Goal: Complete application form

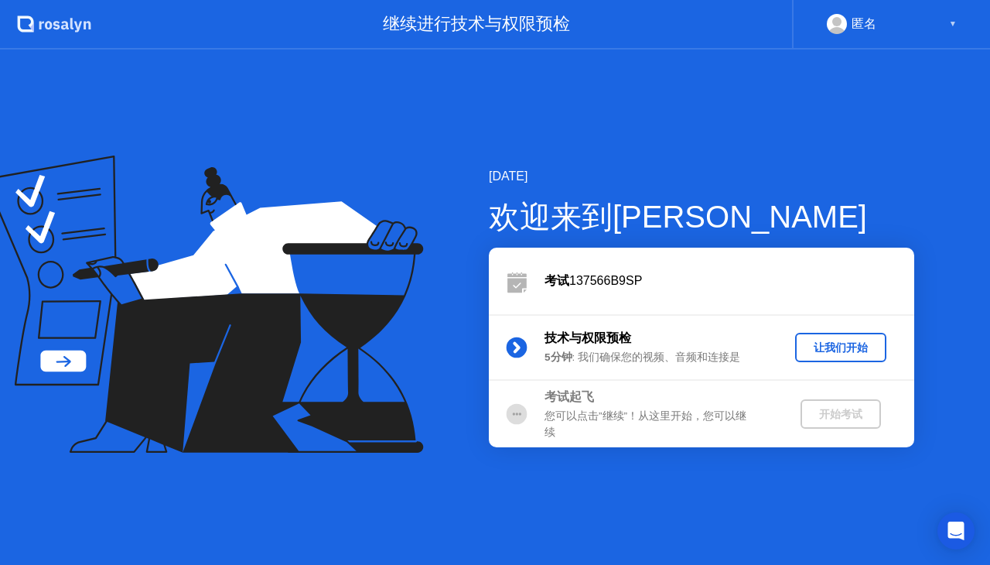
click at [841, 352] on div "让我们开始" at bounding box center [840, 347] width 79 height 15
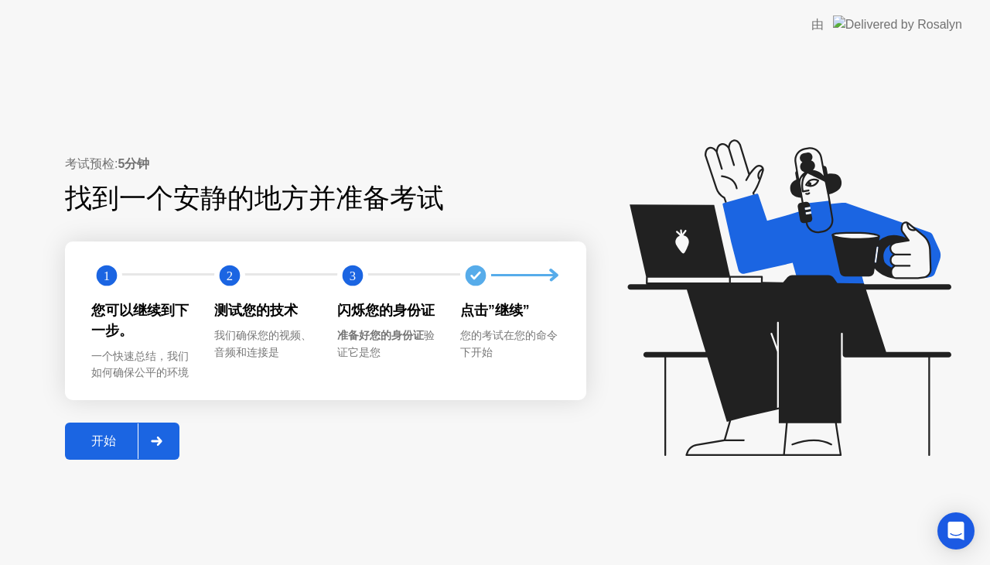
click at [105, 438] on div "开始" at bounding box center [104, 441] width 68 height 16
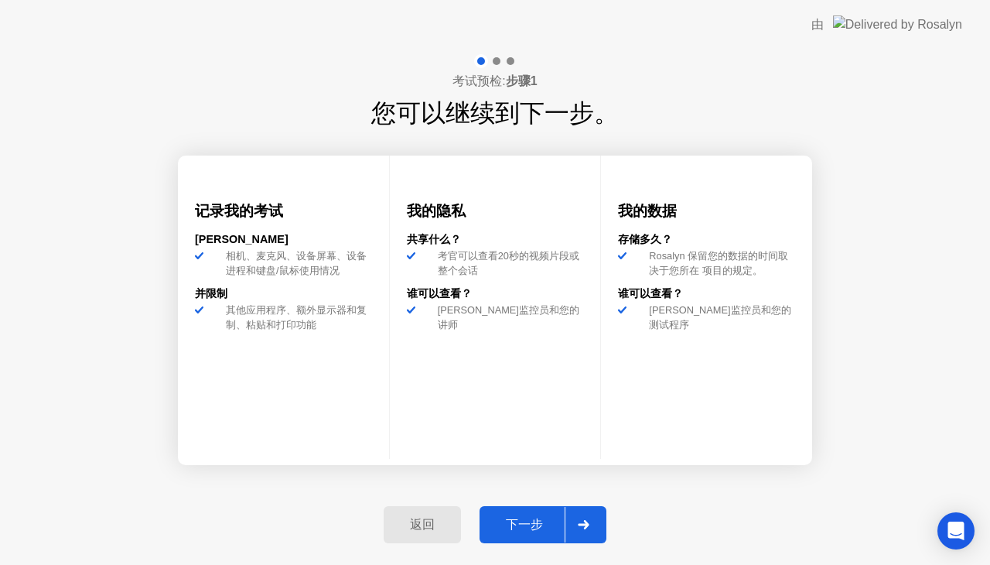
click at [531, 529] on div "下一步" at bounding box center [524, 525] width 80 height 16
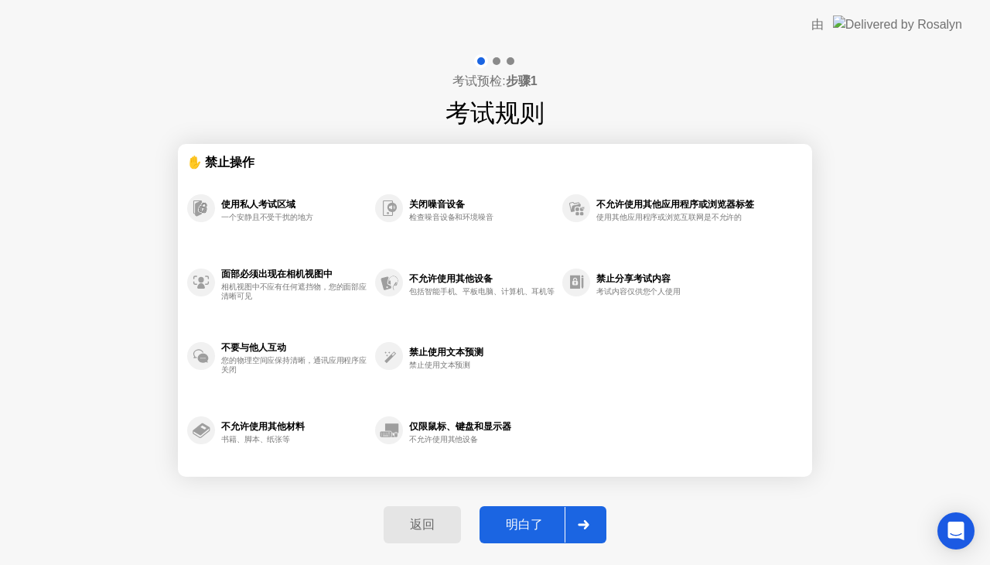
click at [531, 529] on div "明白了" at bounding box center [524, 525] width 80 height 16
select select "**********"
select select "*******"
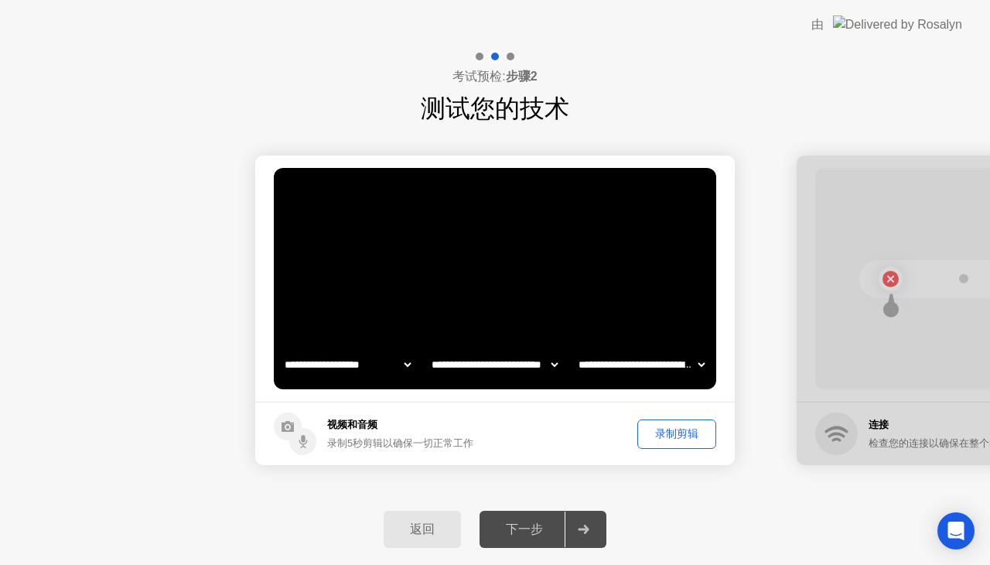
click at [524, 533] on div "下一步" at bounding box center [524, 529] width 80 height 16
click at [578, 537] on div at bounding box center [583, 529] width 37 height 36
click at [666, 424] on button "录制剪辑" at bounding box center [676, 433] width 79 height 29
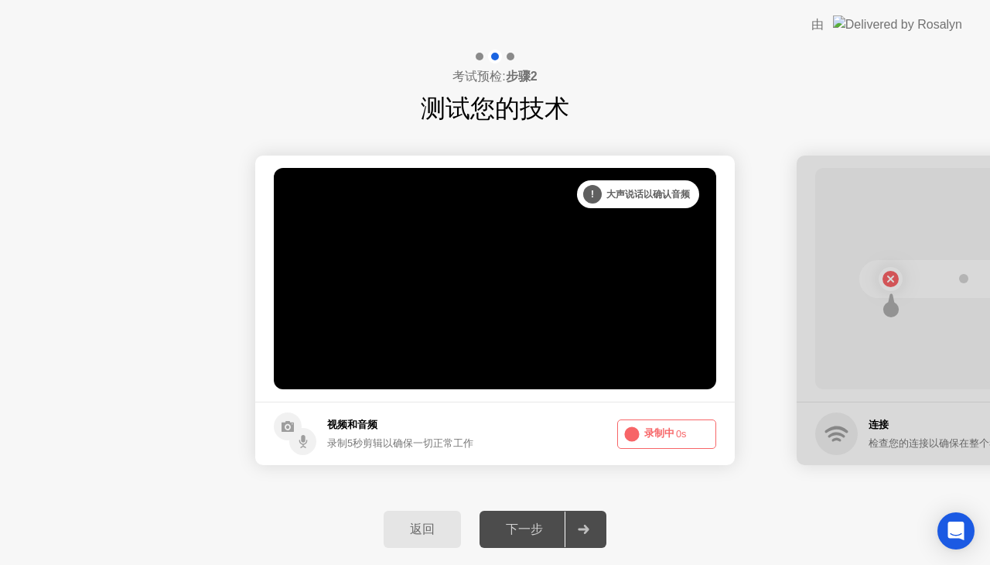
click at [664, 429] on button "录制中 0s" at bounding box center [666, 433] width 99 height 29
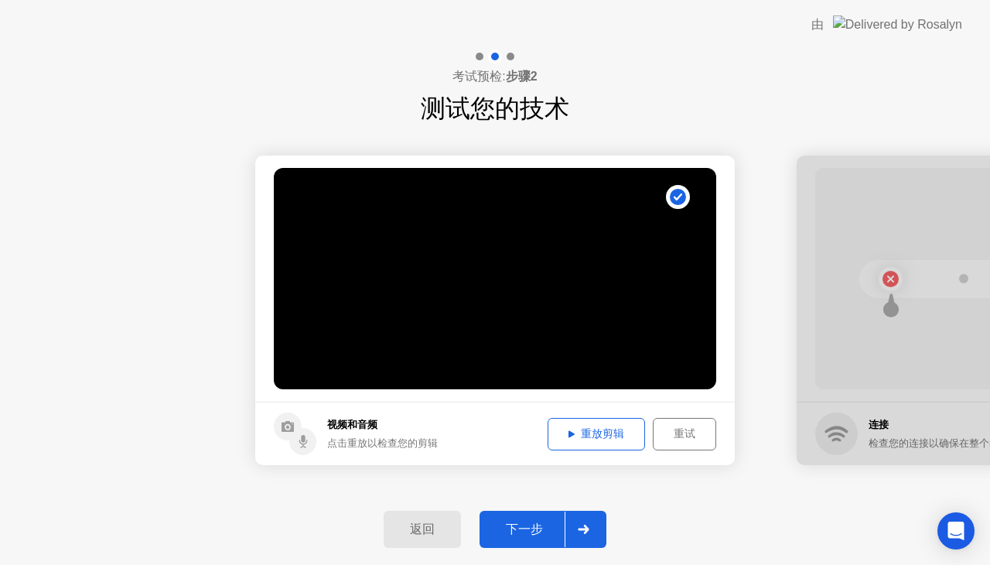
click at [625, 432] on div "重放剪辑" at bounding box center [596, 433] width 87 height 15
click at [539, 511] on button "下一步" at bounding box center [542, 528] width 127 height 37
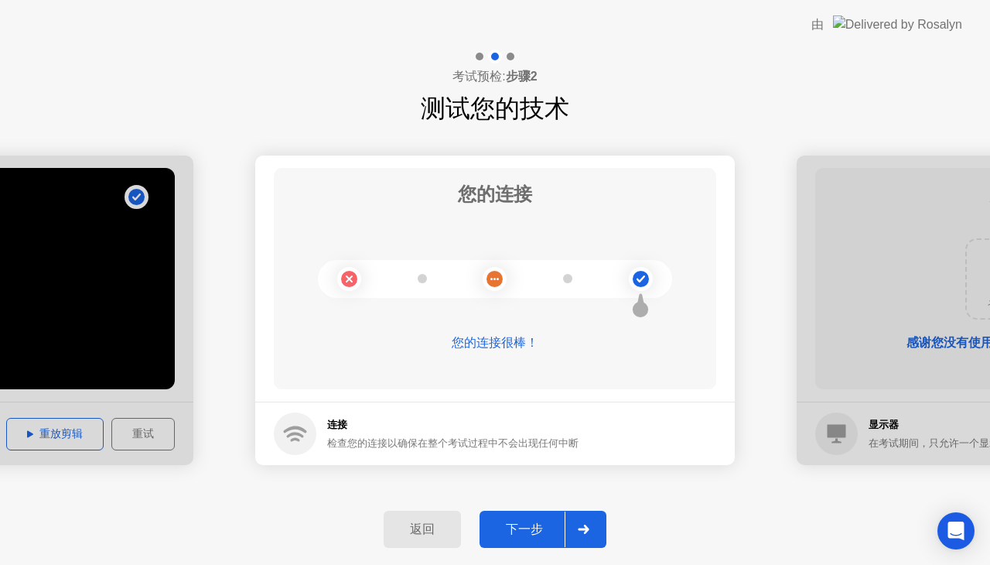
click at [514, 542] on button "下一步" at bounding box center [542, 528] width 127 height 37
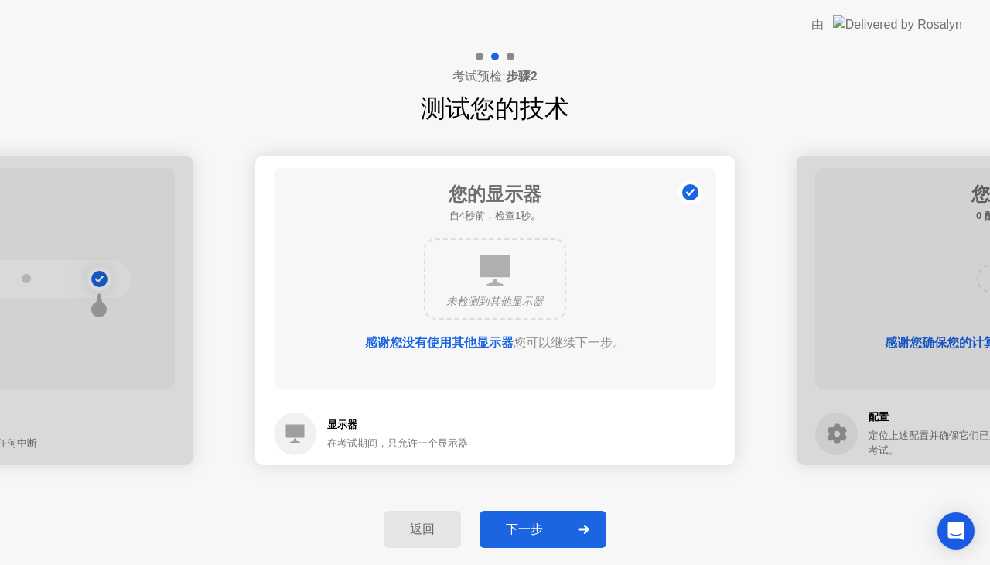
click at [514, 542] on button "下一步" at bounding box center [542, 528] width 127 height 37
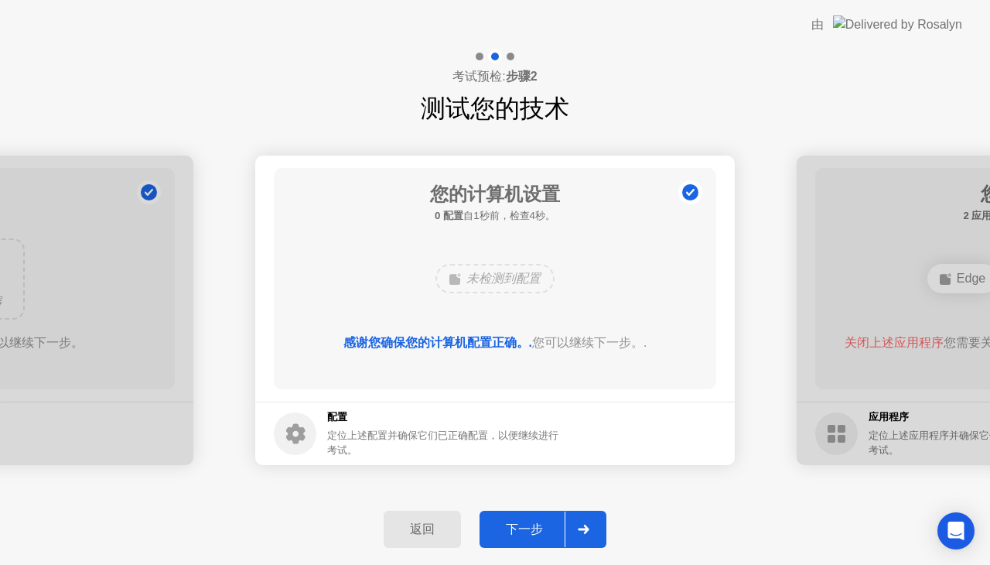
click at [514, 542] on button "下一步" at bounding box center [542, 528] width 127 height 37
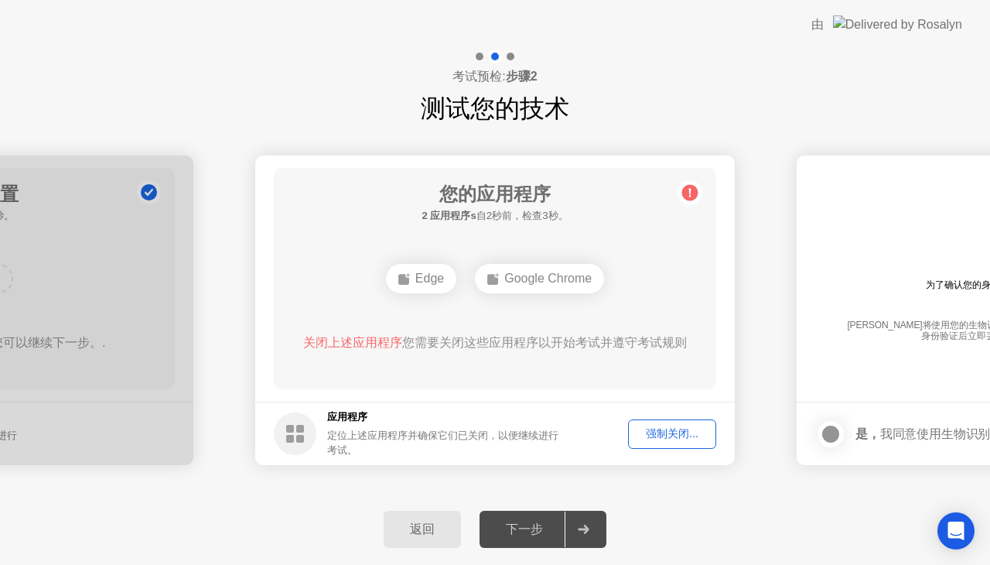
click at [649, 432] on div "强制关闭..." at bounding box center [671, 433] width 77 height 15
click at [333, 339] on span "关闭上述应用程序" at bounding box center [352, 342] width 99 height 13
click at [667, 430] on div "强制关闭..." at bounding box center [671, 433] width 77 height 15
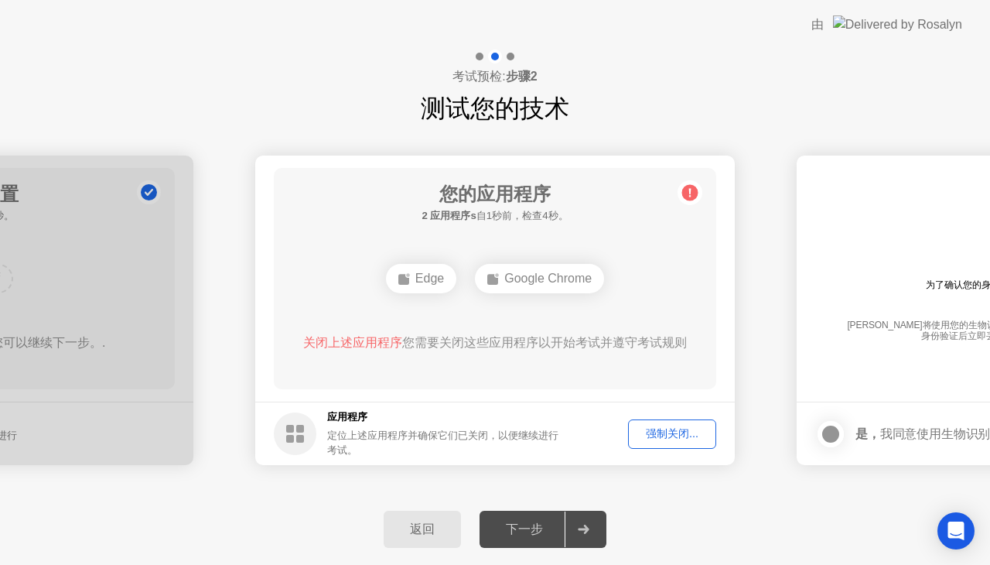
click at [514, 534] on div "下一步" at bounding box center [524, 529] width 80 height 16
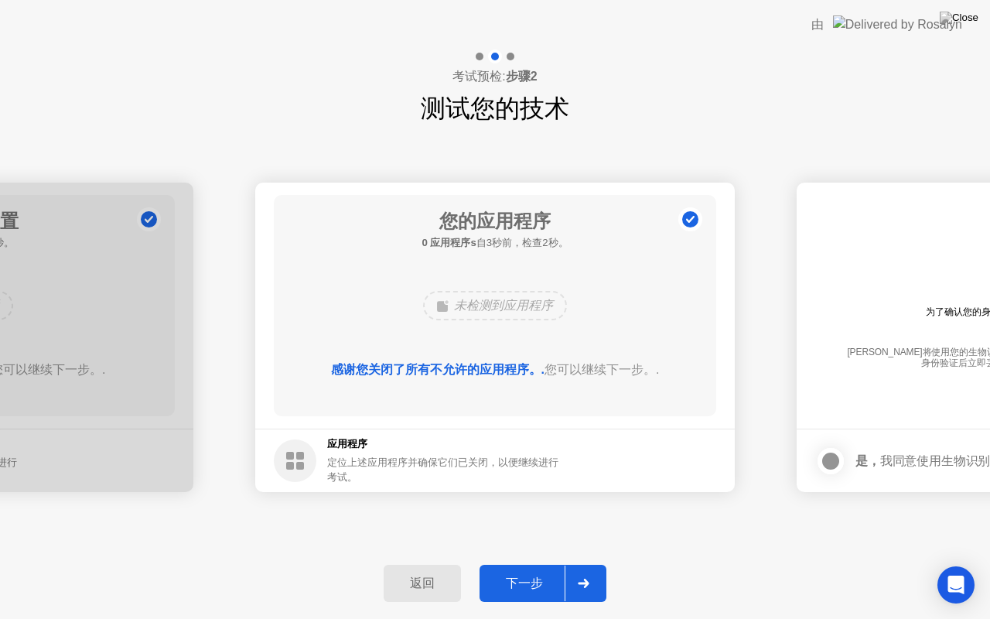
click at [526, 564] on div "下一步" at bounding box center [524, 583] width 80 height 16
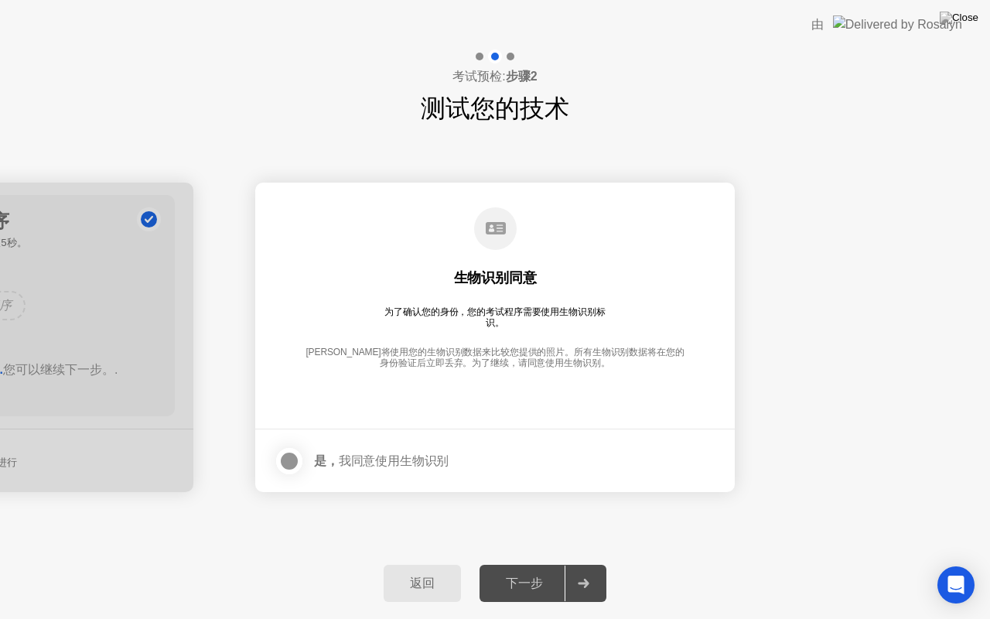
click at [298, 469] on div at bounding box center [289, 461] width 19 height 19
click at [535, 564] on div "下一步" at bounding box center [524, 583] width 80 height 16
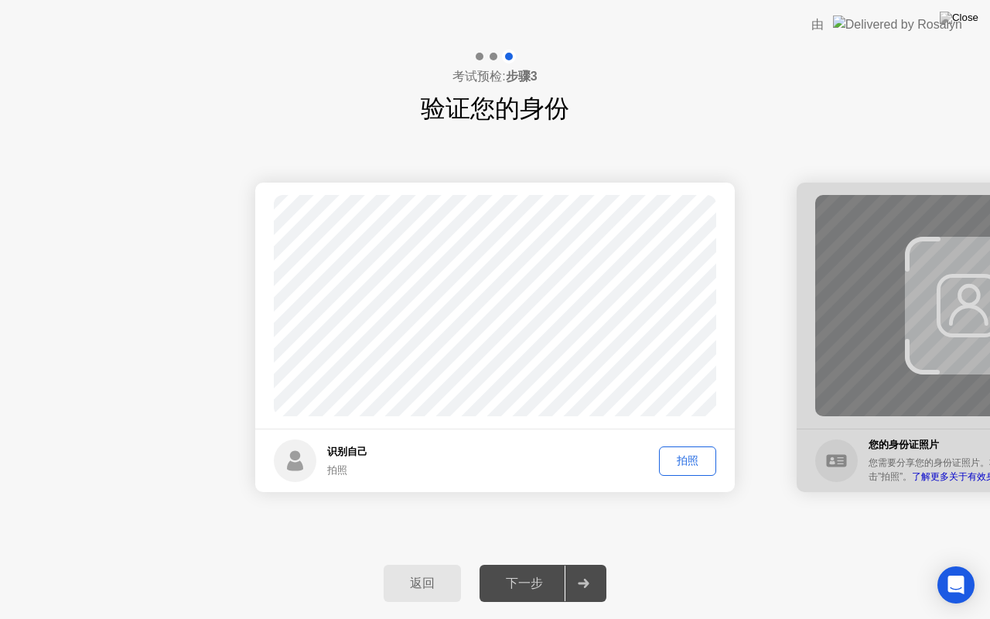
click at [681, 453] on div "拍照" at bounding box center [687, 460] width 46 height 15
click at [532, 564] on div "下一步" at bounding box center [524, 583] width 80 height 16
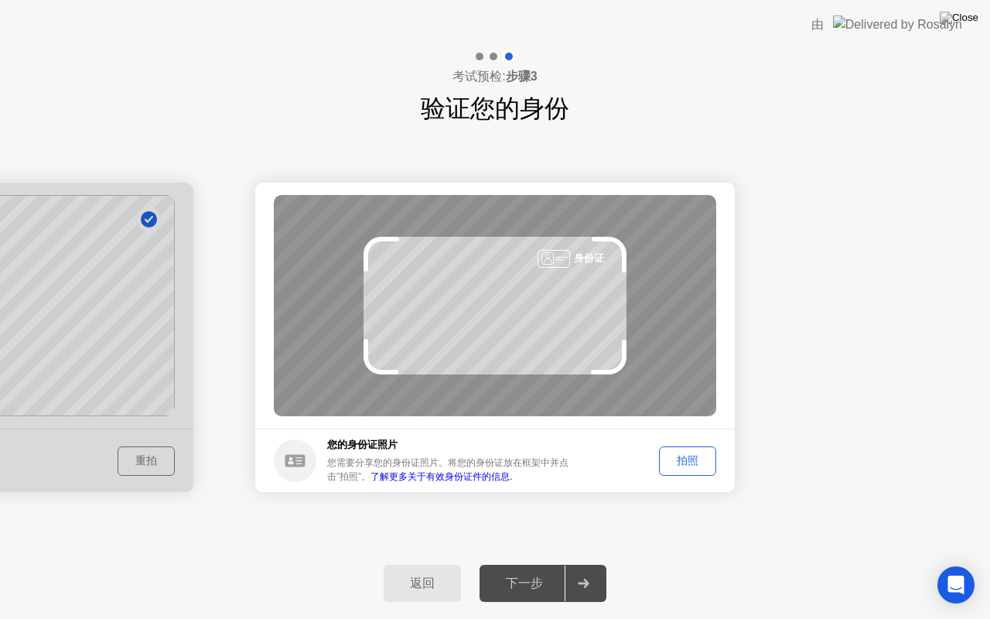
click at [689, 454] on div "拍照" at bounding box center [687, 460] width 46 height 15
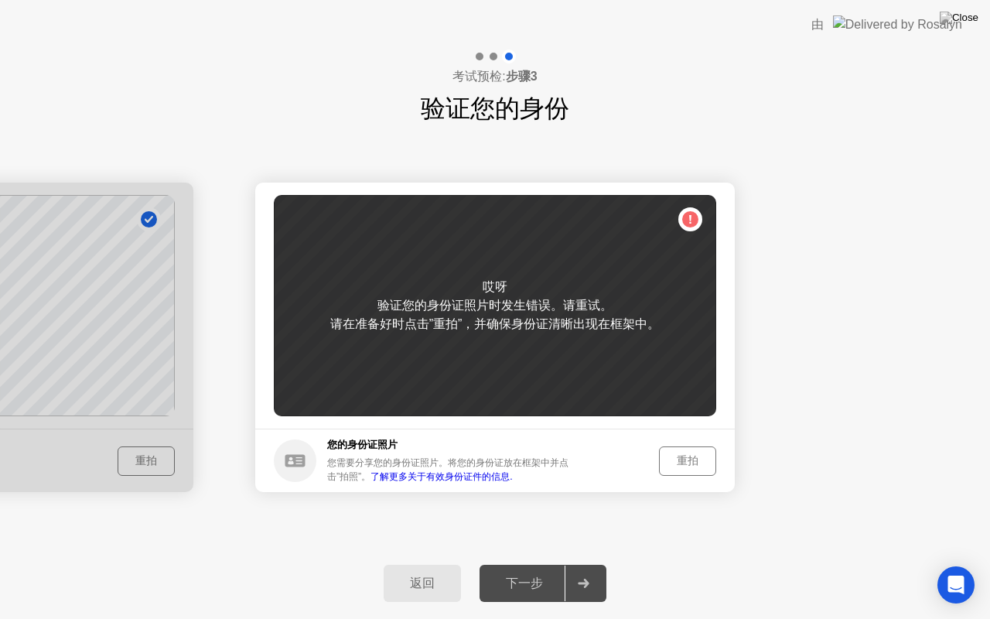
click at [688, 459] on div "重拍" at bounding box center [687, 460] width 46 height 15
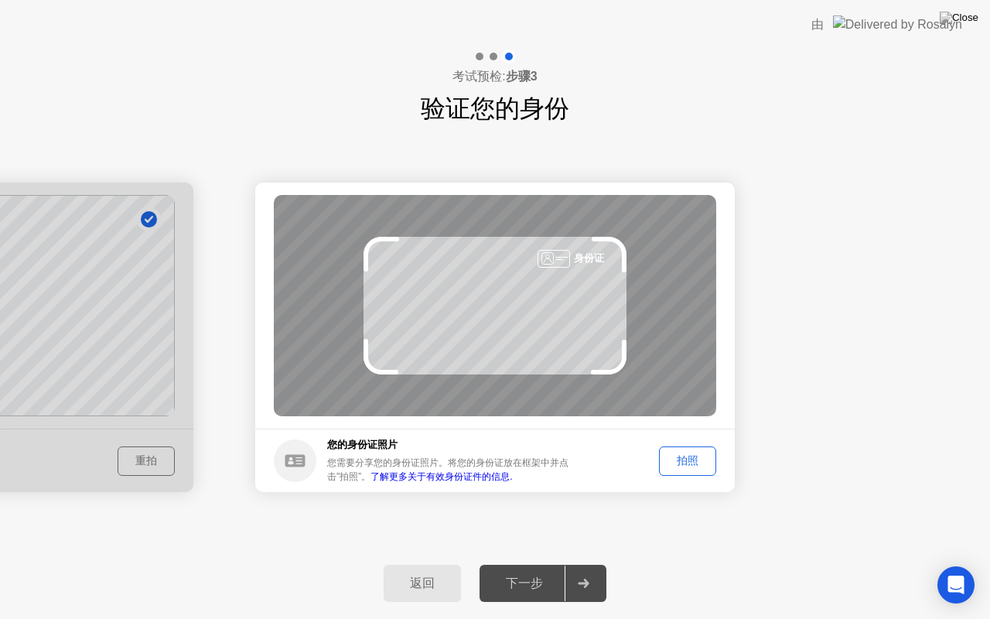
click at [695, 458] on div "拍照" at bounding box center [687, 460] width 46 height 15
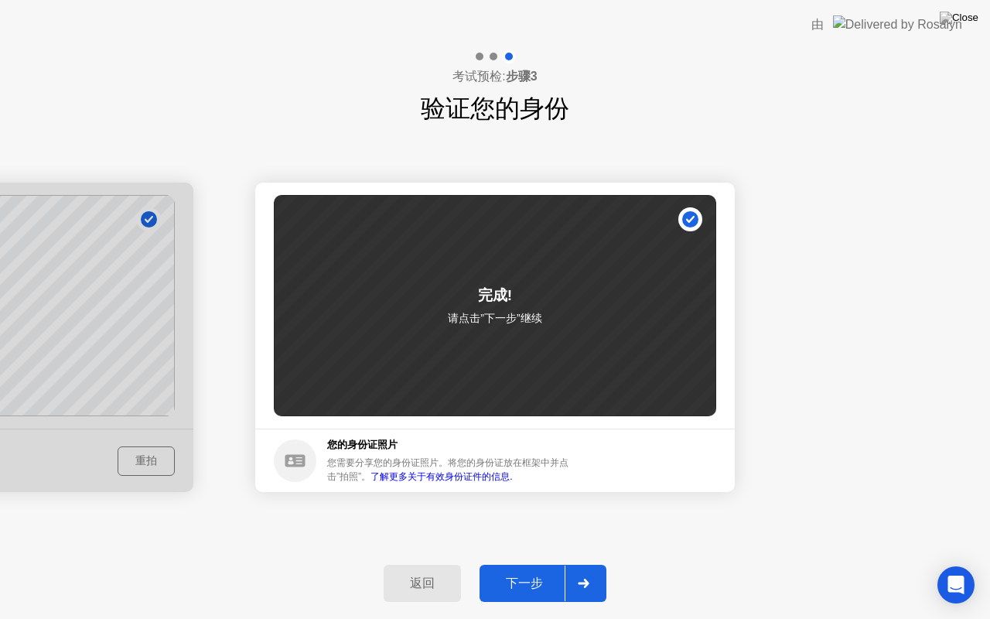
click at [520, 564] on div "下一步" at bounding box center [524, 583] width 80 height 16
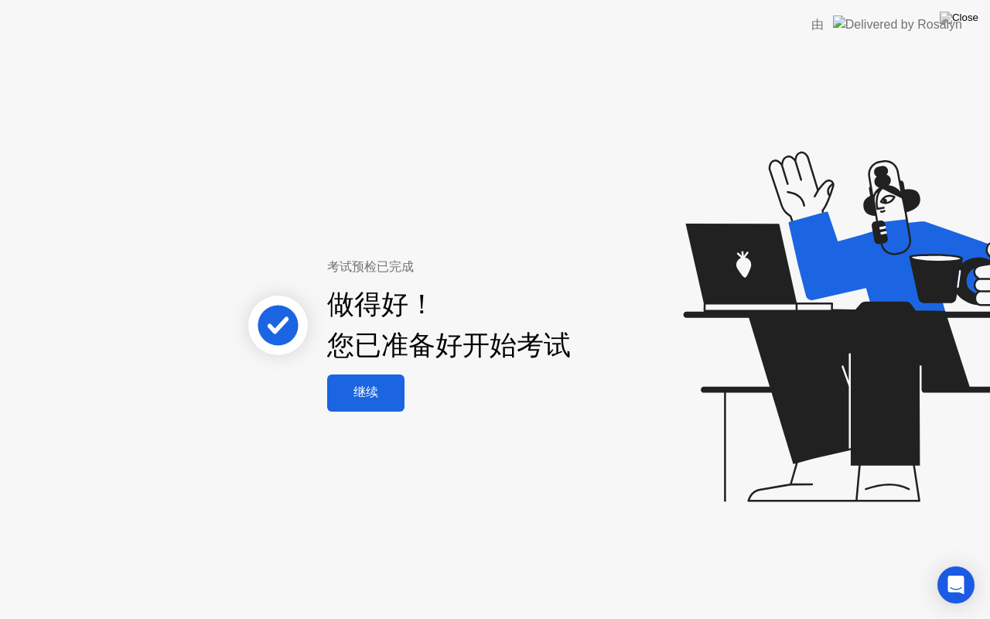
click at [380, 406] on button "继续" at bounding box center [365, 392] width 77 height 37
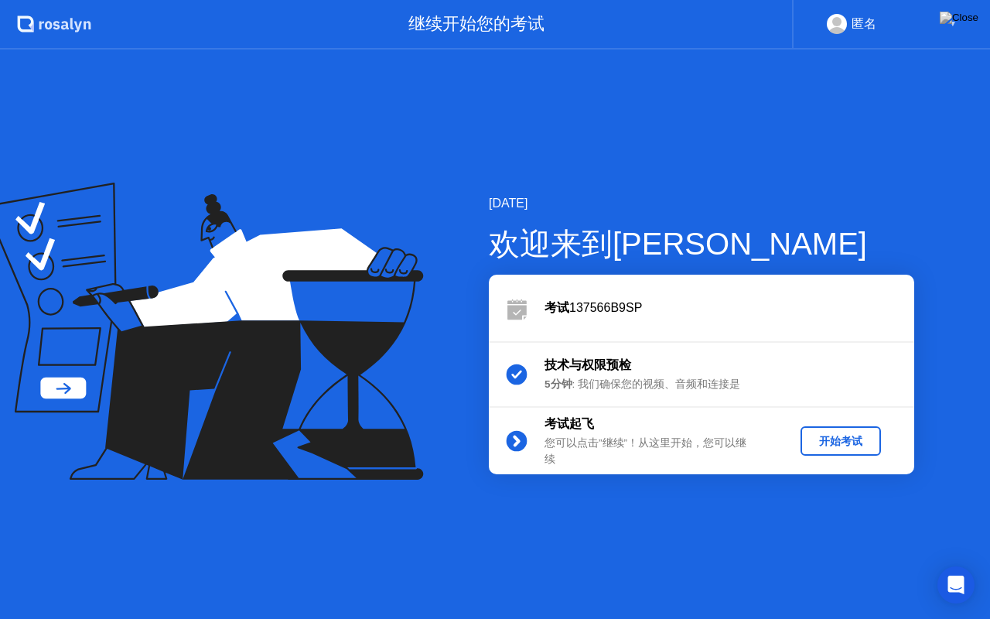
click at [841, 443] on div "开始考试" at bounding box center [841, 441] width 68 height 15
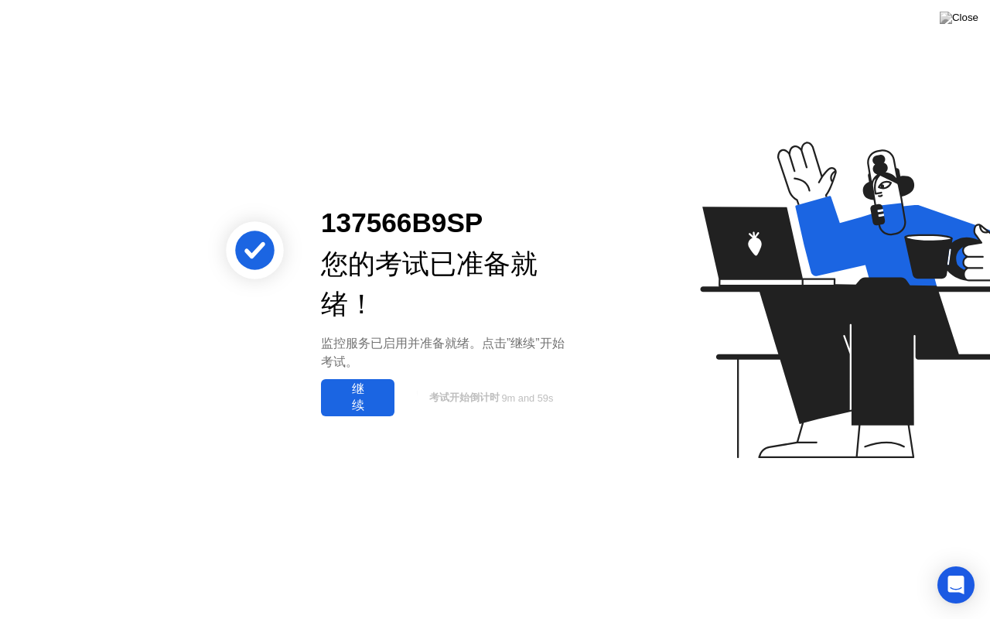
click at [371, 394] on div "继续" at bounding box center [358, 397] width 64 height 32
